Goal: Find specific page/section: Find specific page/section

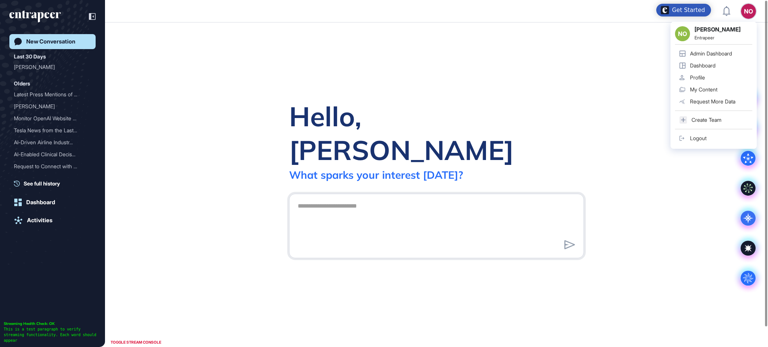
click at [717, 53] on div "Admin Dashboard" at bounding box center [711, 54] width 42 height 6
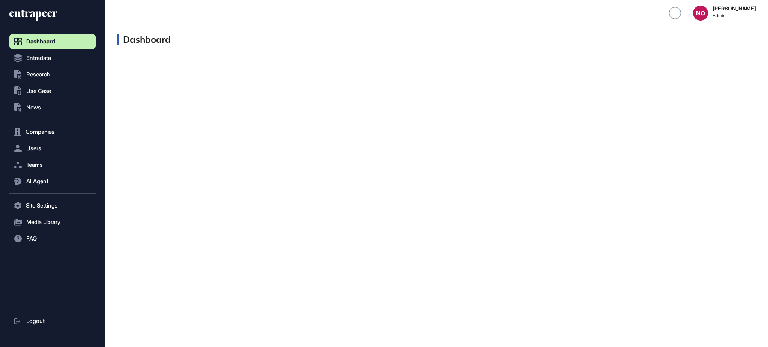
scroll to position [0, 0]
click at [46, 59] on span "Entradata" at bounding box center [38, 58] width 25 height 6
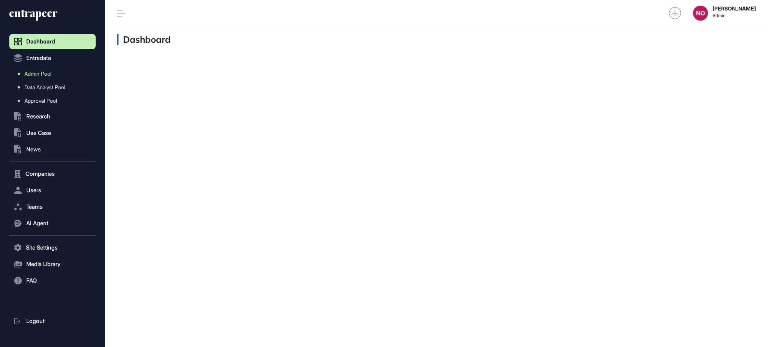
click at [50, 75] on span "Admin Pool" at bounding box center [37, 74] width 27 height 6
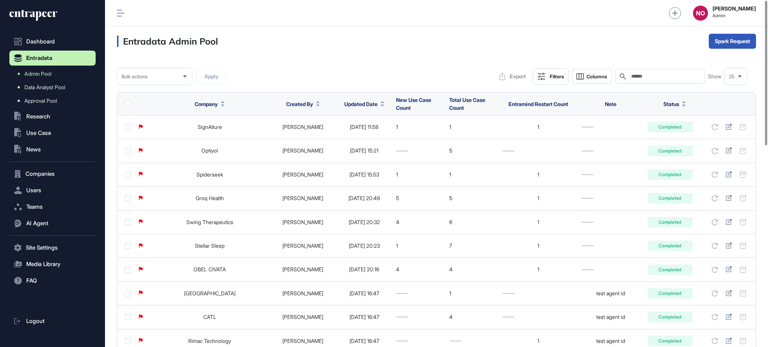
click at [367, 107] on button "Updated Date" at bounding box center [364, 104] width 40 height 8
click at [365, 135] on span "Sort Descending" at bounding box center [360, 135] width 30 height 6
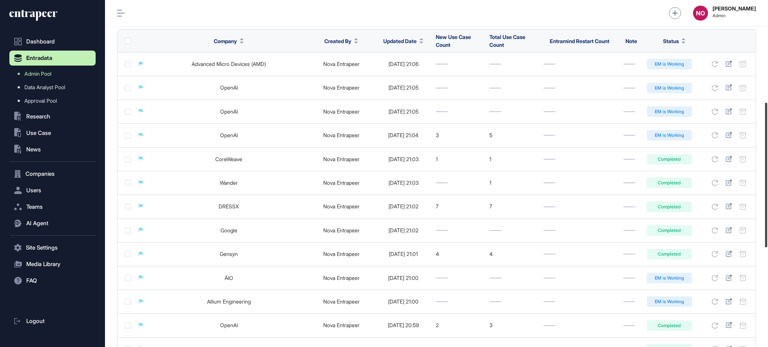
scroll to position [3, 0]
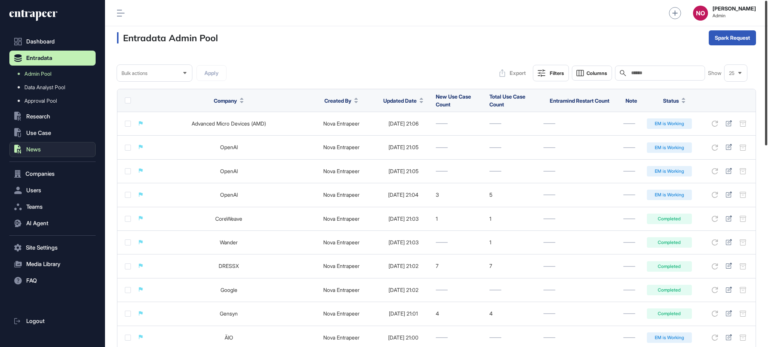
drag, startPoint x: 767, startPoint y: 98, endPoint x: 88, endPoint y: 156, distance: 681.2
click at [748, 90] on div "Admin Dashboard Dashboard Profile My Content Request More Data NO [PERSON_NAME]…" at bounding box center [436, 173] width 663 height 347
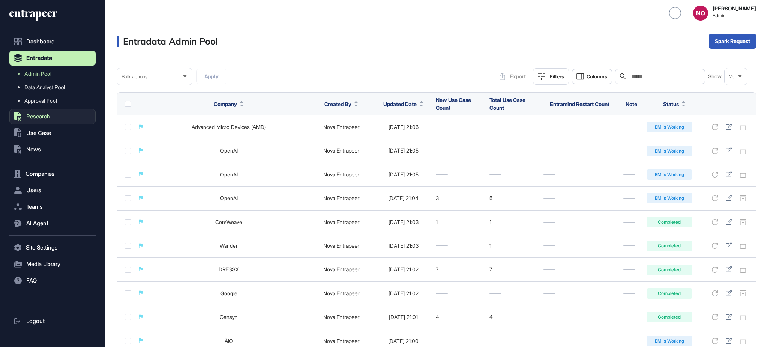
click at [35, 117] on span "Research" at bounding box center [38, 117] width 24 height 6
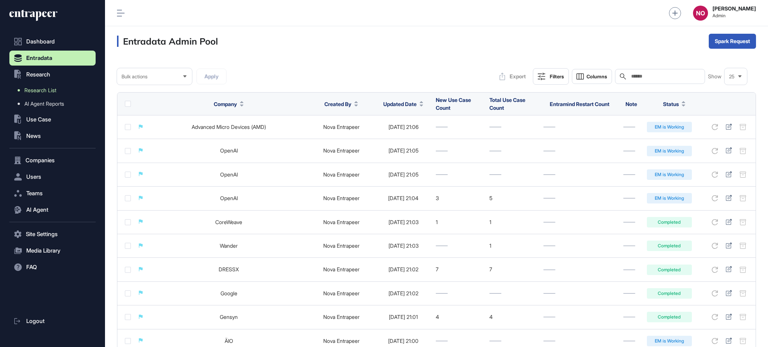
click at [45, 92] on span "Research List" at bounding box center [40, 90] width 32 height 6
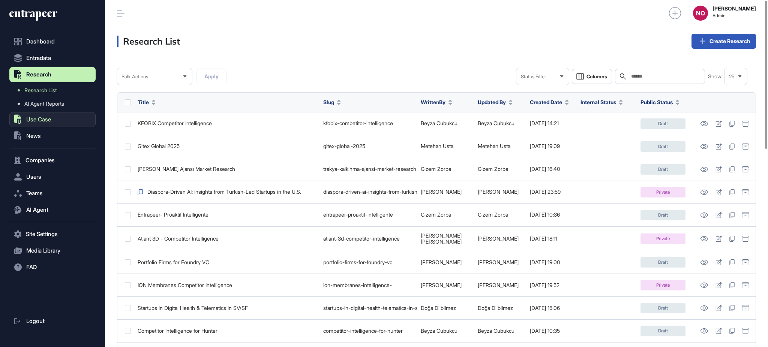
click at [34, 121] on span "Use Case" at bounding box center [38, 120] width 25 height 6
click at [44, 105] on span "Problem" at bounding box center [34, 107] width 20 height 6
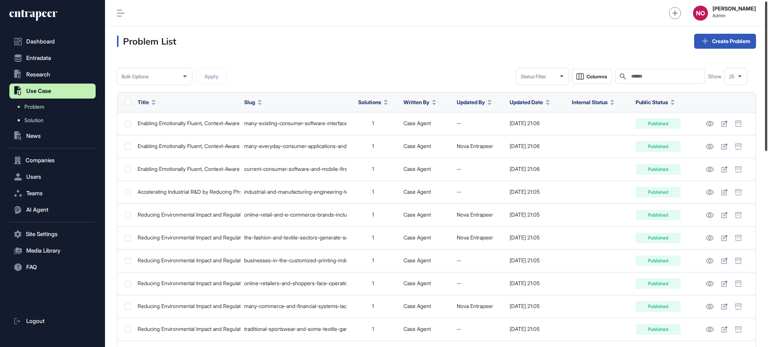
drag, startPoint x: 767, startPoint y: 66, endPoint x: 741, endPoint y: 66, distance: 26.2
click at [741, 66] on div "Admin Dashboard Dashboard Profile My Content Request More Data NO [PERSON_NAME]…" at bounding box center [436, 173] width 663 height 347
click at [37, 52] on button "Entradata" at bounding box center [52, 58] width 86 height 15
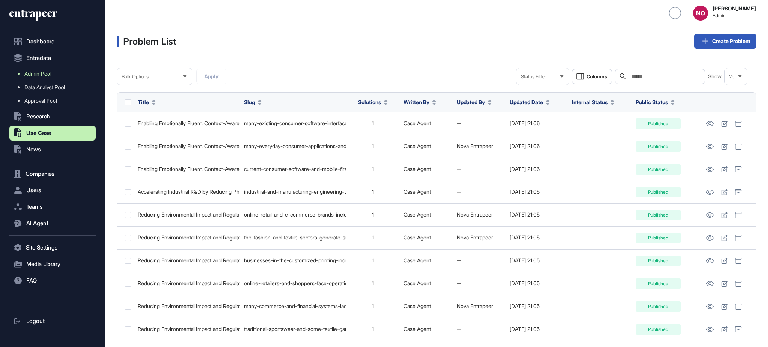
click at [33, 75] on span "Admin Pool" at bounding box center [37, 74] width 27 height 6
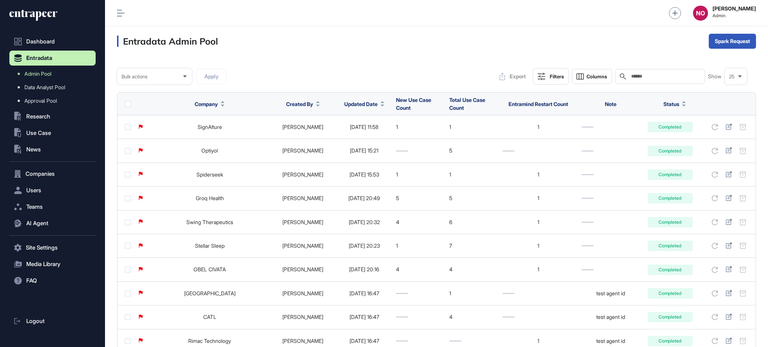
click at [640, 81] on div "Search" at bounding box center [660, 76] width 90 height 15
click at [644, 76] on input "text" at bounding box center [665, 76] width 70 height 6
paste input "**********"
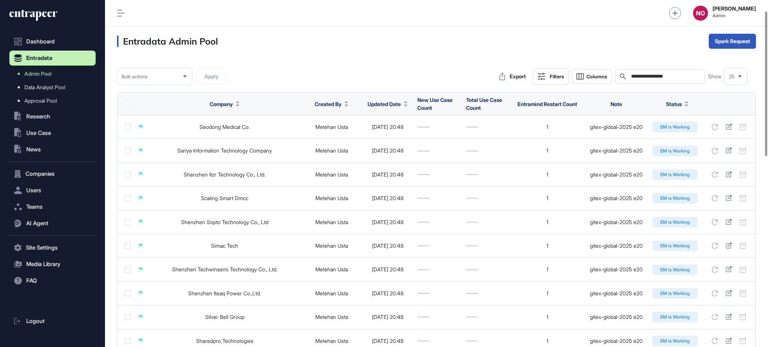
scroll to position [483, 0]
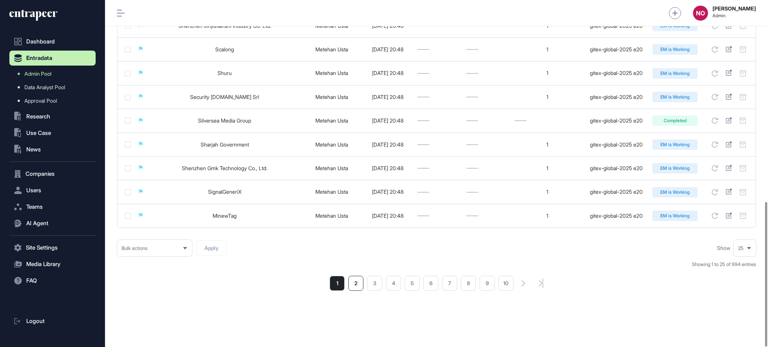
type input "**********"
click at [350, 284] on li "2" at bounding box center [355, 283] width 15 height 15
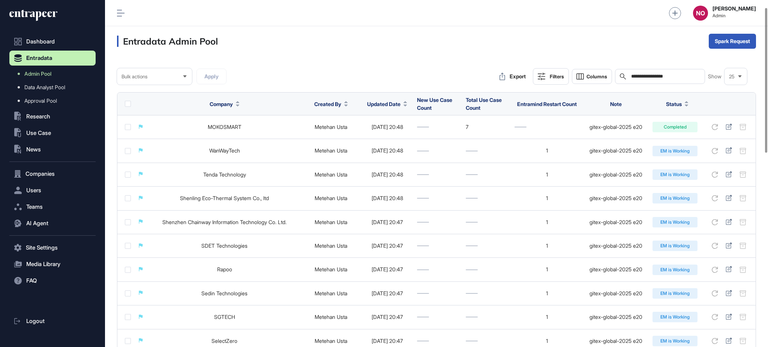
scroll to position [483, 0]
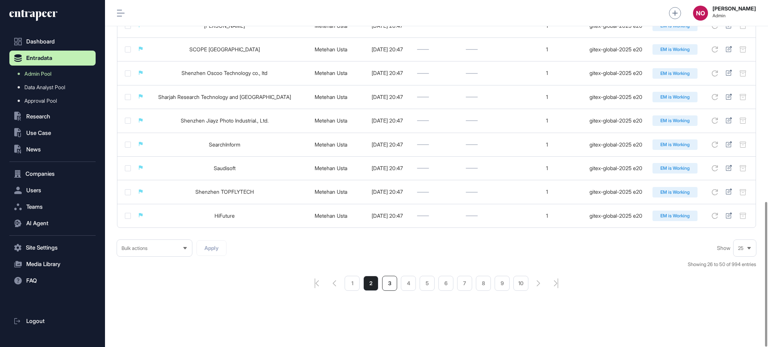
click at [389, 291] on li "3" at bounding box center [389, 283] width 15 height 15
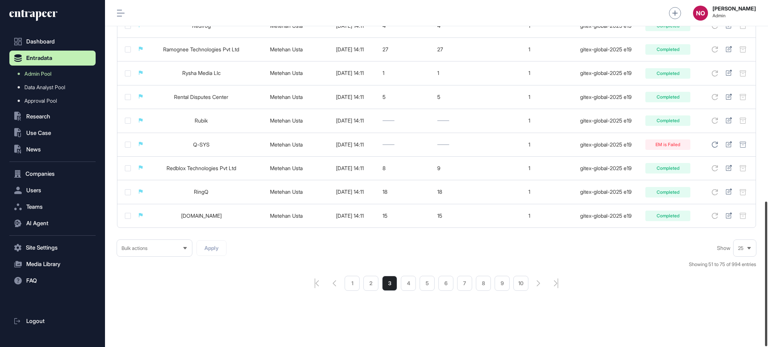
scroll to position [483, 0]
drag, startPoint x: 767, startPoint y: 116, endPoint x: 767, endPoint y: 314, distance: 197.5
click at [767, 314] on div at bounding box center [766, 274] width 2 height 145
click at [412, 286] on li "4" at bounding box center [408, 283] width 15 height 15
